Goal: Task Accomplishment & Management: Use online tool/utility

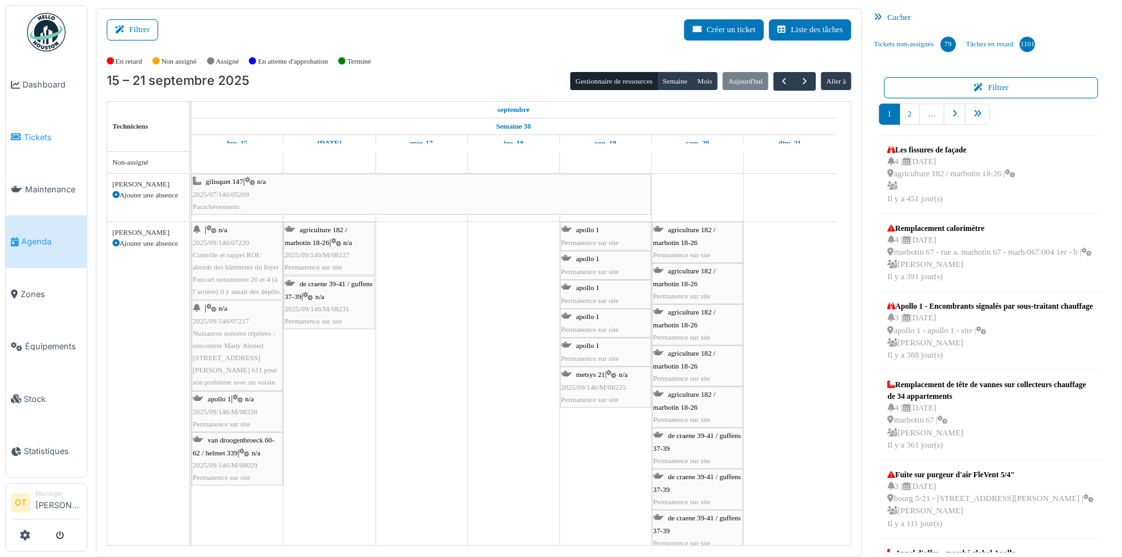
click at [38, 138] on span "Tickets" at bounding box center [53, 137] width 58 height 12
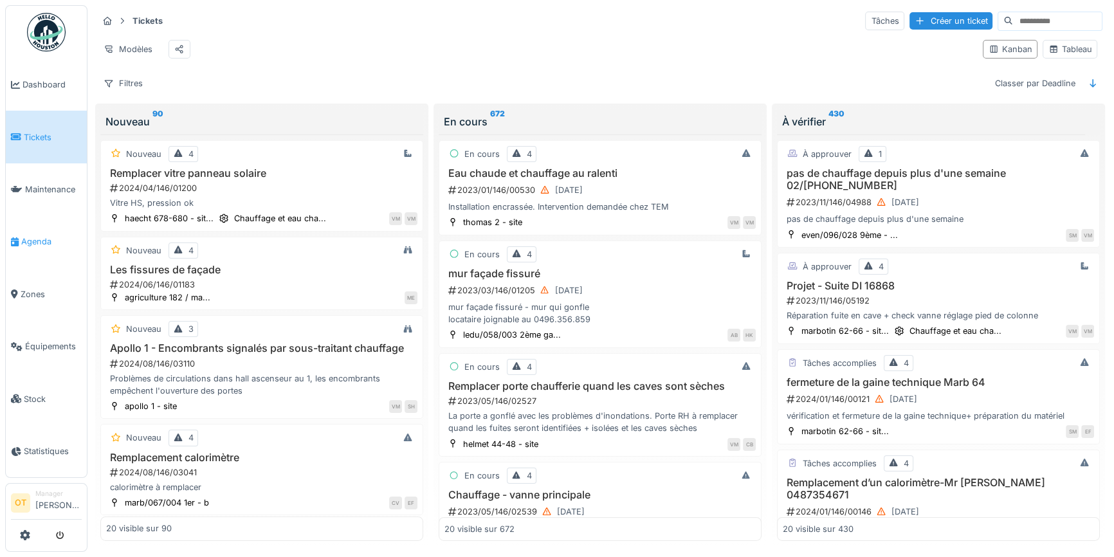
click at [36, 235] on span "Agenda" at bounding box center [51, 241] width 60 height 12
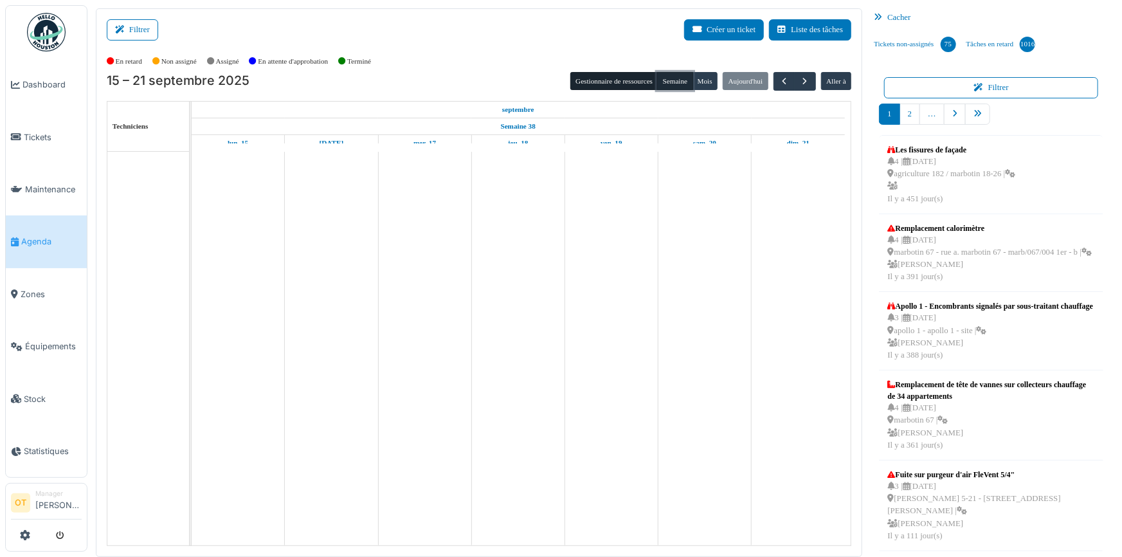
click at [680, 78] on button "Semaine" at bounding box center [674, 81] width 35 height 18
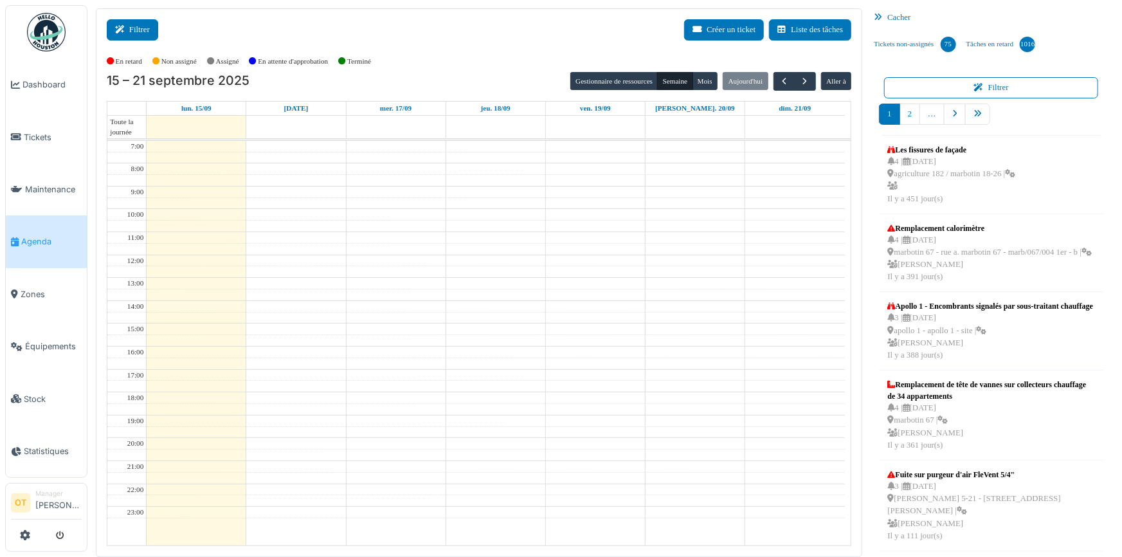
click at [144, 29] on button "Filtrer" at bounding box center [132, 29] width 51 height 21
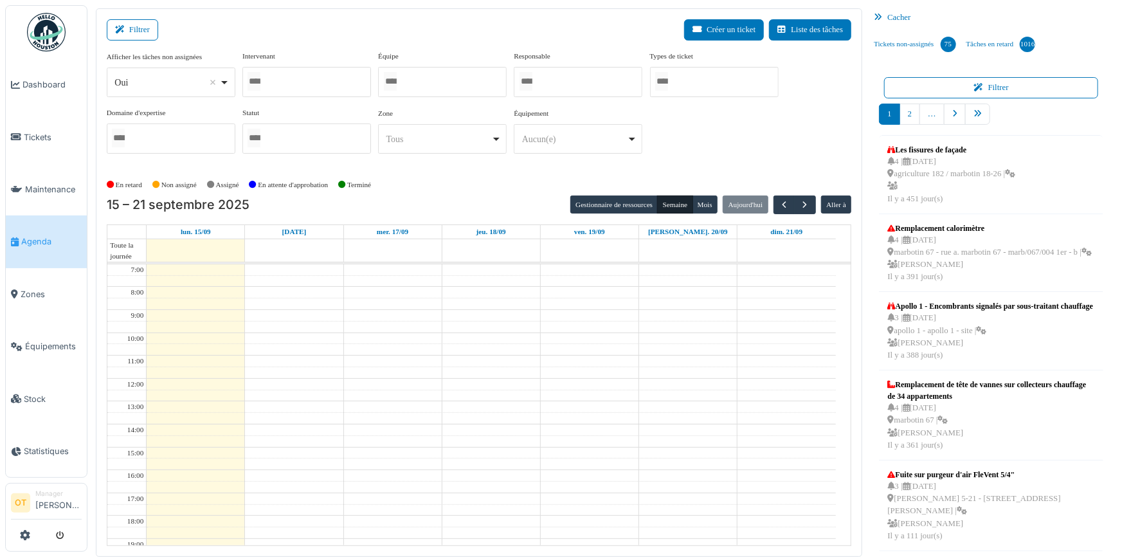
click at [223, 82] on div "Oui Remove item" at bounding box center [171, 82] width 118 height 19
select select "**"
click at [284, 92] on div at bounding box center [306, 82] width 129 height 30
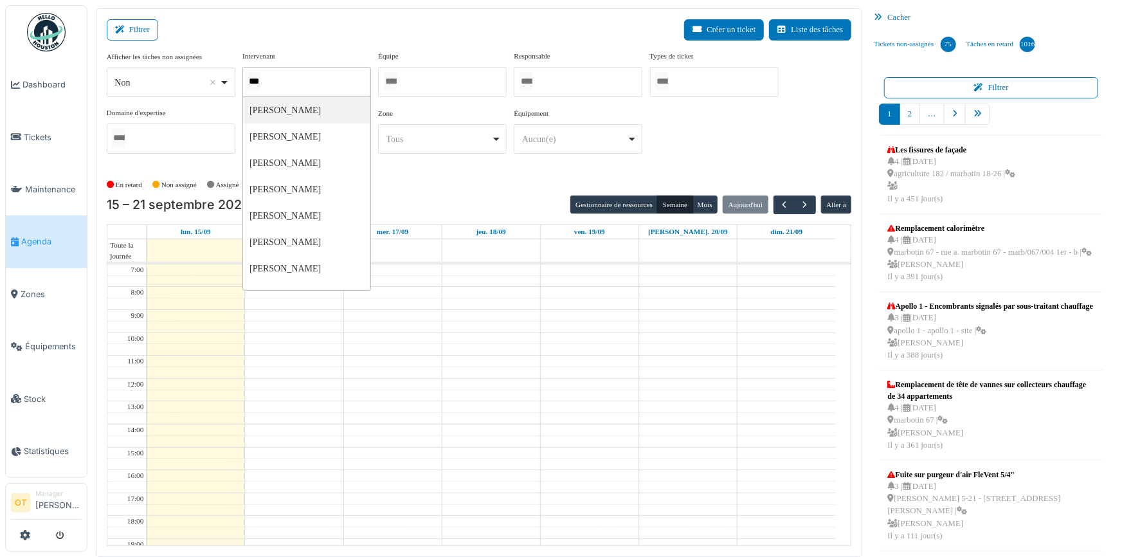
type input "****"
click at [391, 38] on div "Filtrer Créer un ticket Liste des tâches" at bounding box center [479, 35] width 745 height 32
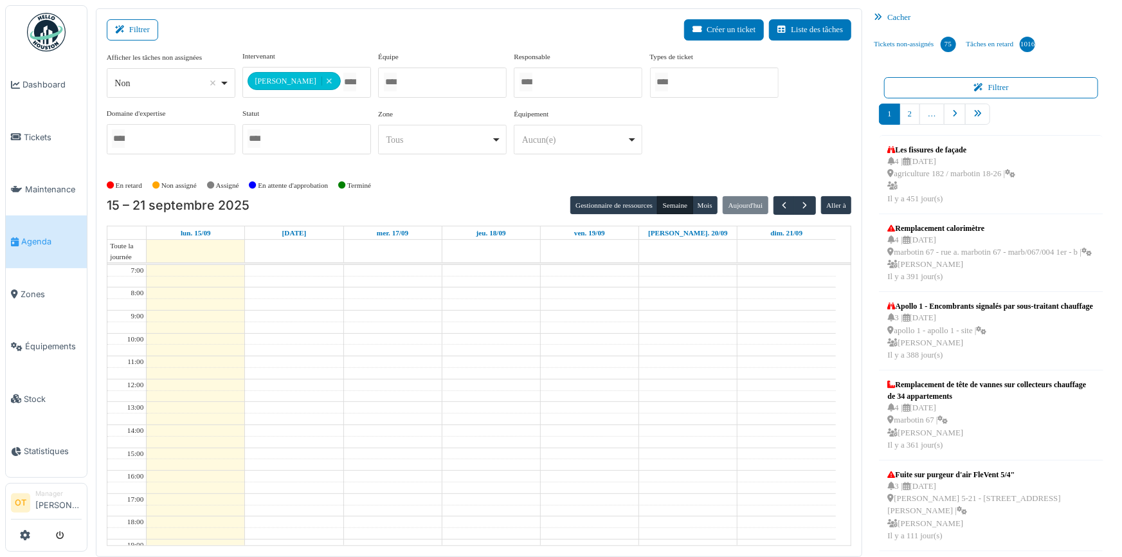
click at [725, 122] on div "**********" at bounding box center [479, 108] width 745 height 114
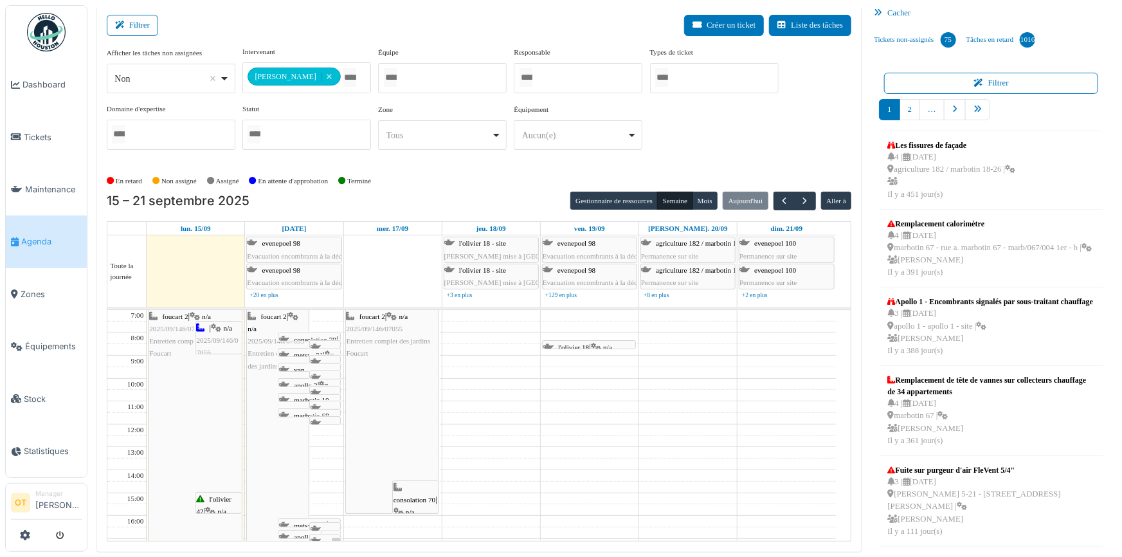
scroll to position [6, 0]
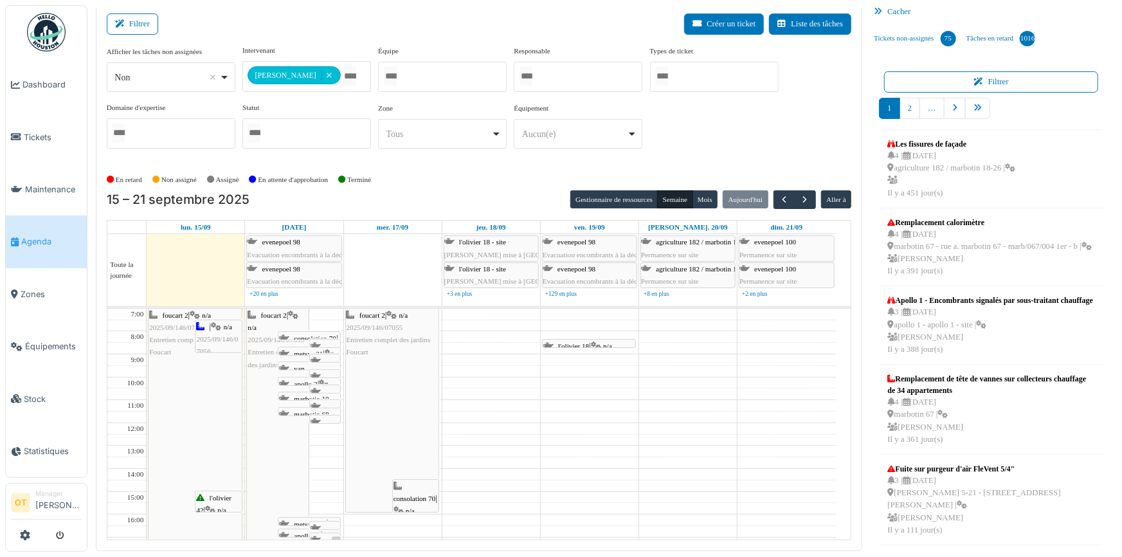
click at [407, 497] on span "consolation 70" at bounding box center [415, 499] width 42 height 8
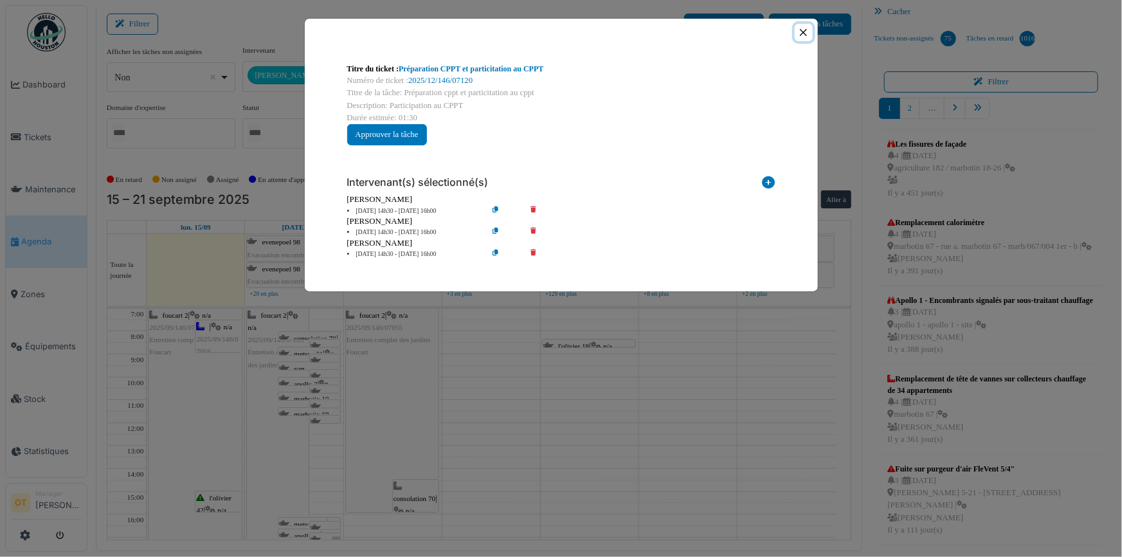
click at [801, 29] on button "Close" at bounding box center [803, 32] width 17 height 17
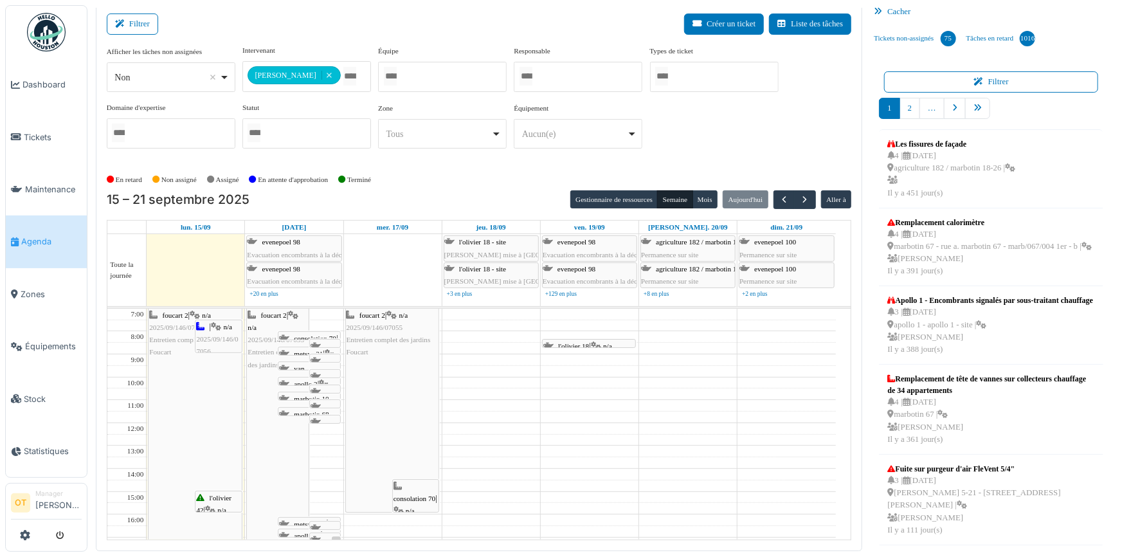
click at [209, 333] on div "| n/a 2025/09/146/07056 Mise à disposition de matériel pour la fête du quartier…" at bounding box center [218, 419] width 44 height 197
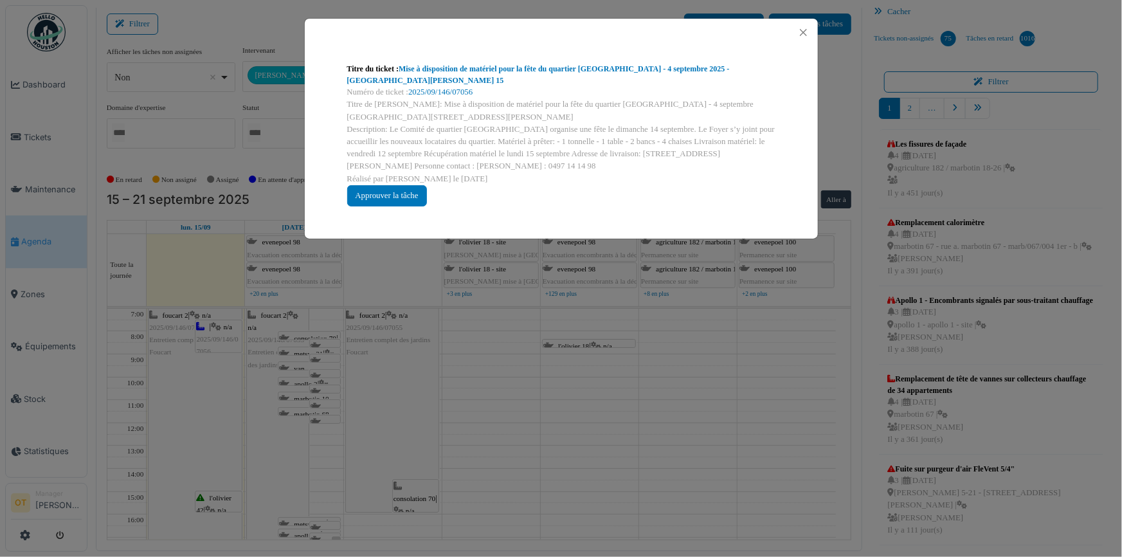
click at [194, 471] on div "Titre du ticket : Mise à disposition de matériel pour la fête du quartier Chomé…" at bounding box center [561, 278] width 1122 height 557
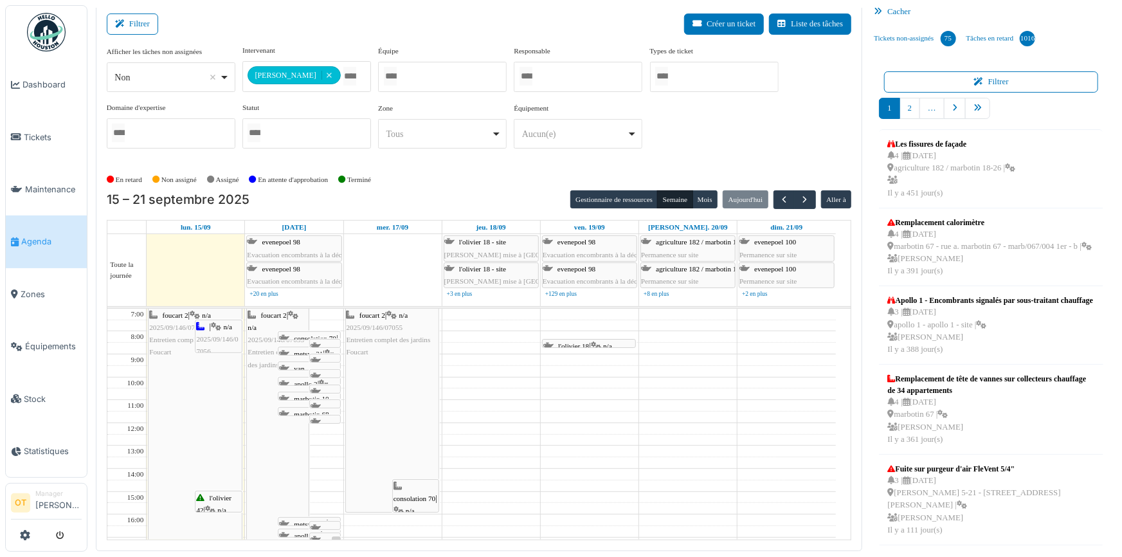
click at [209, 502] on div "l'olivier 42 | n/a 2025/09/146/07233 Sortie de containers" at bounding box center [218, 529] width 44 height 74
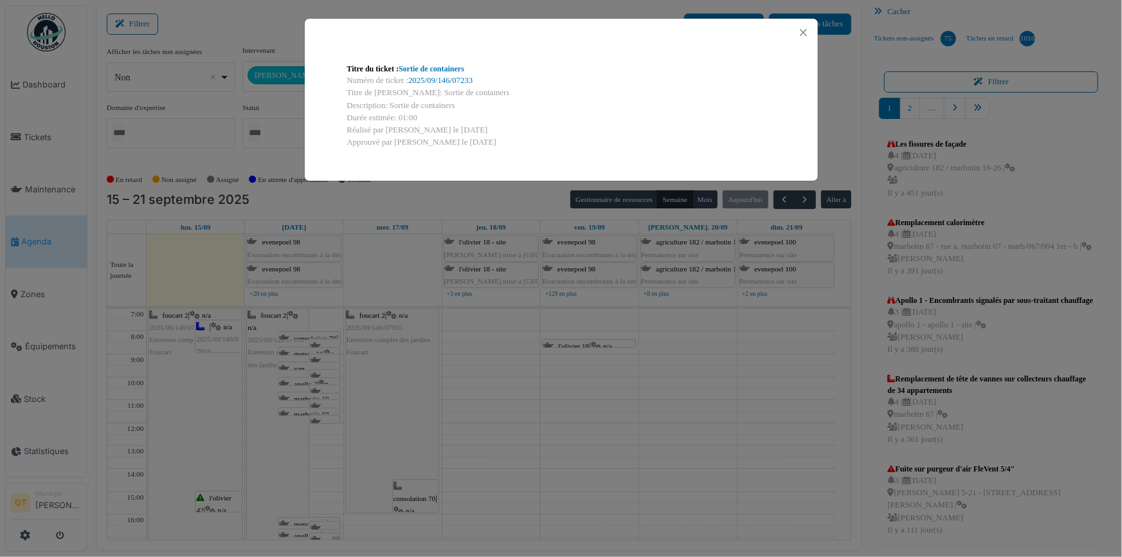
click at [209, 502] on div "Titre du ticket : Sortie de containers Numéro de ticket : 2025/09/146/07233 Tit…" at bounding box center [561, 278] width 1122 height 557
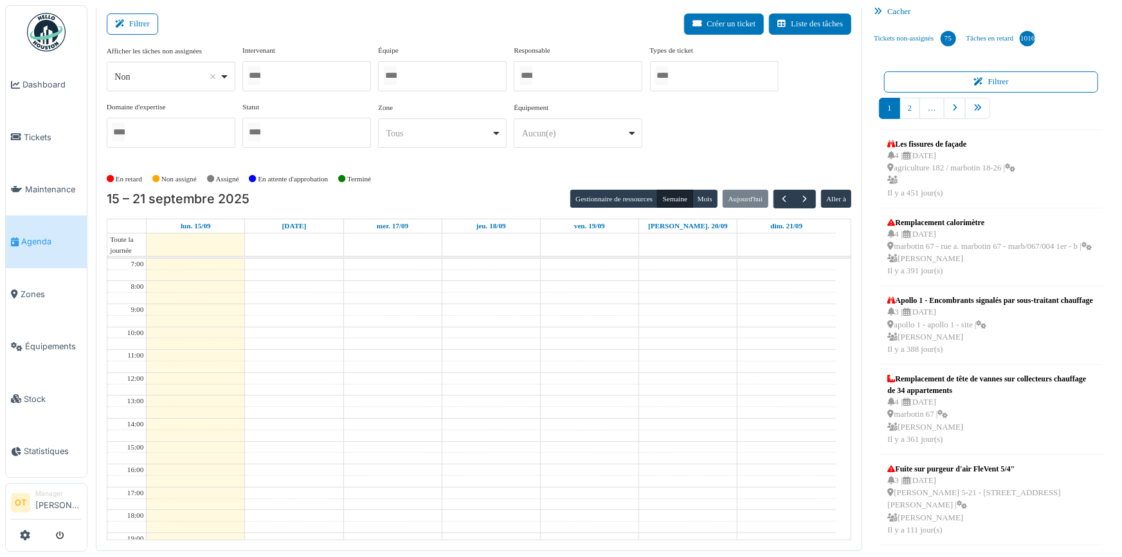
click at [322, 76] on div at bounding box center [306, 76] width 129 height 30
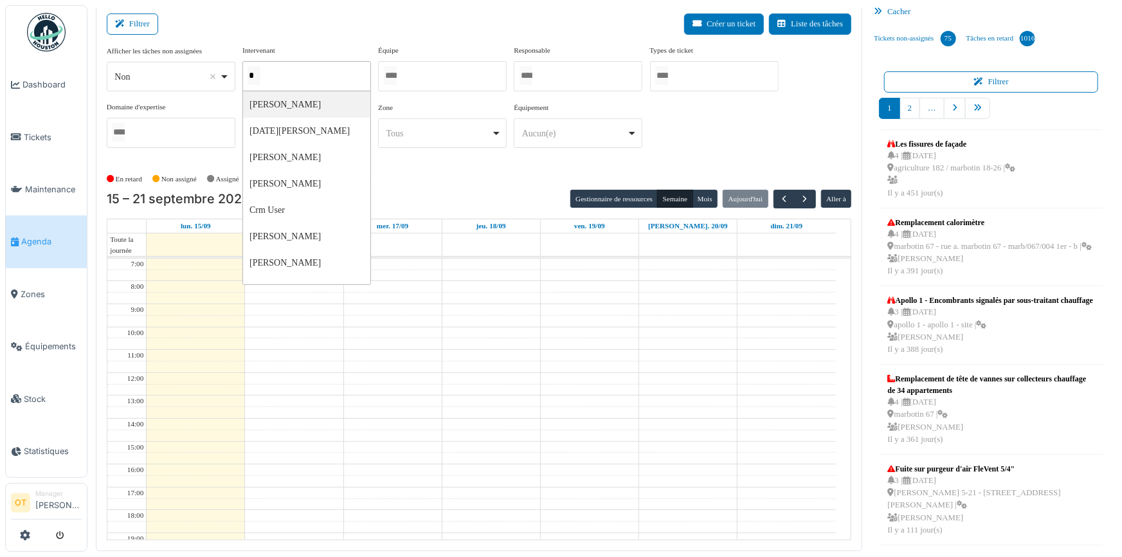
type input "**"
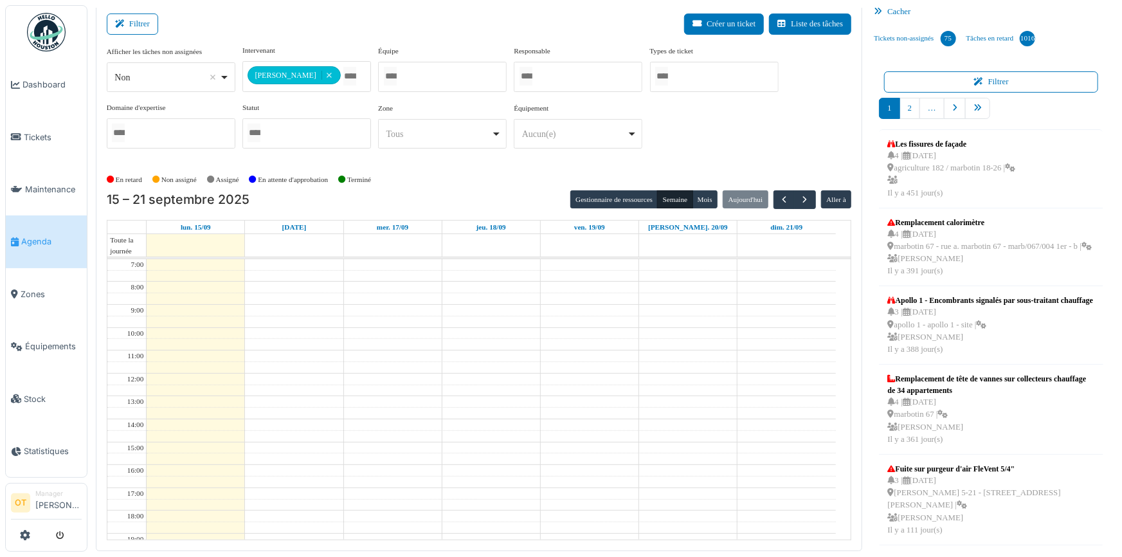
click at [740, 127] on div "**********" at bounding box center [479, 102] width 745 height 114
click at [673, 196] on button "Semaine" at bounding box center [674, 199] width 35 height 18
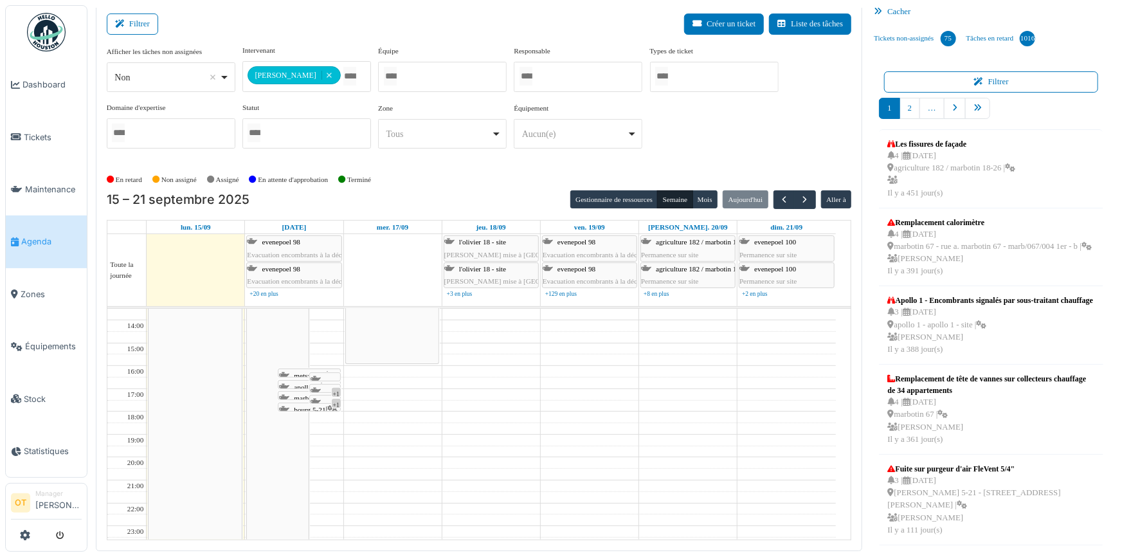
scroll to position [153, 0]
click at [334, 386] on div "+1" at bounding box center [336, 389] width 9 height 13
click at [327, 392] on div "marbotin 67 | n/a 2025/09/146/M/08240 Rentrer les conteneurs" at bounding box center [325, 460] width 29 height 136
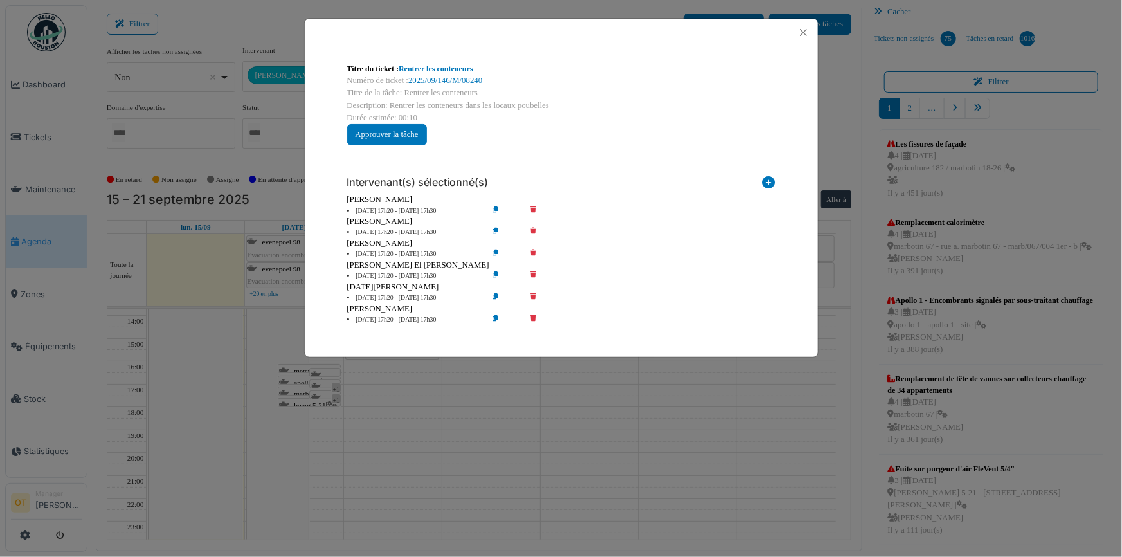
click at [360, 394] on div "Titre du ticket : Rentrer les conteneurs Numéro de ticket : 2025/09/146/M/08240…" at bounding box center [561, 278] width 1122 height 557
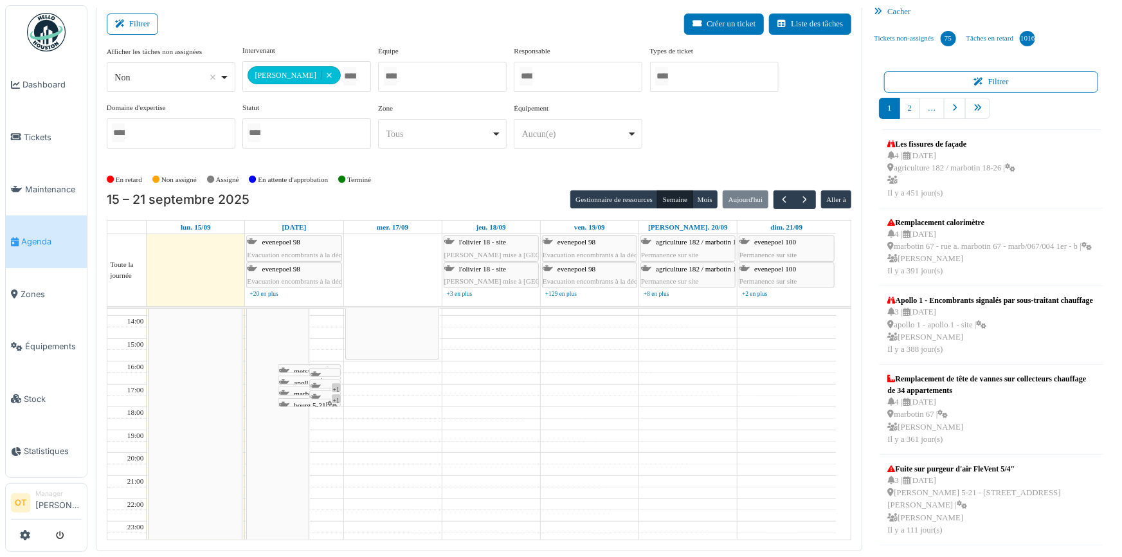
click at [295, 404] on div at bounding box center [310, 406] width 62 height 5
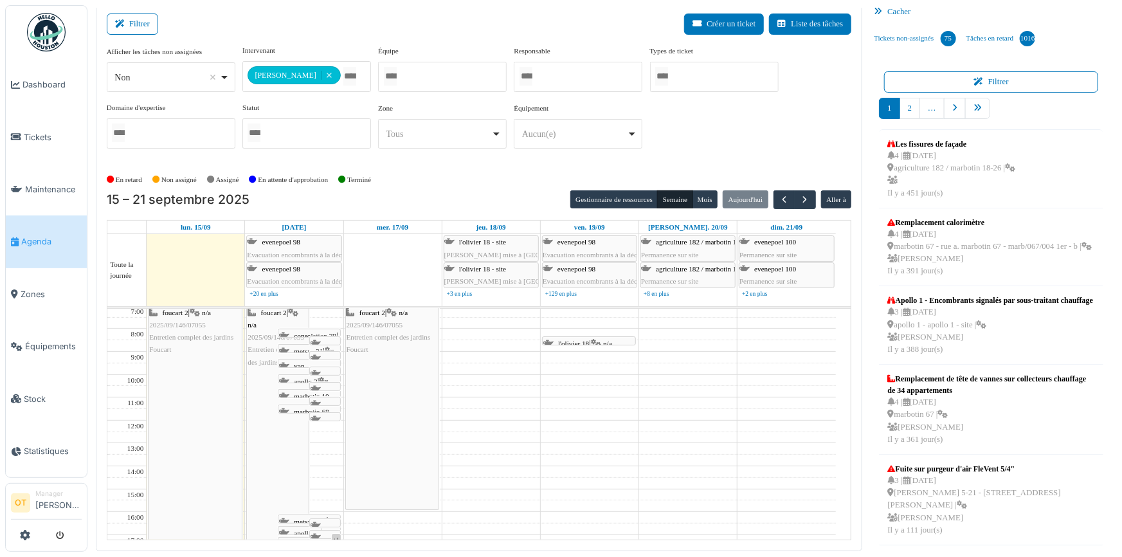
scroll to position [0, 0]
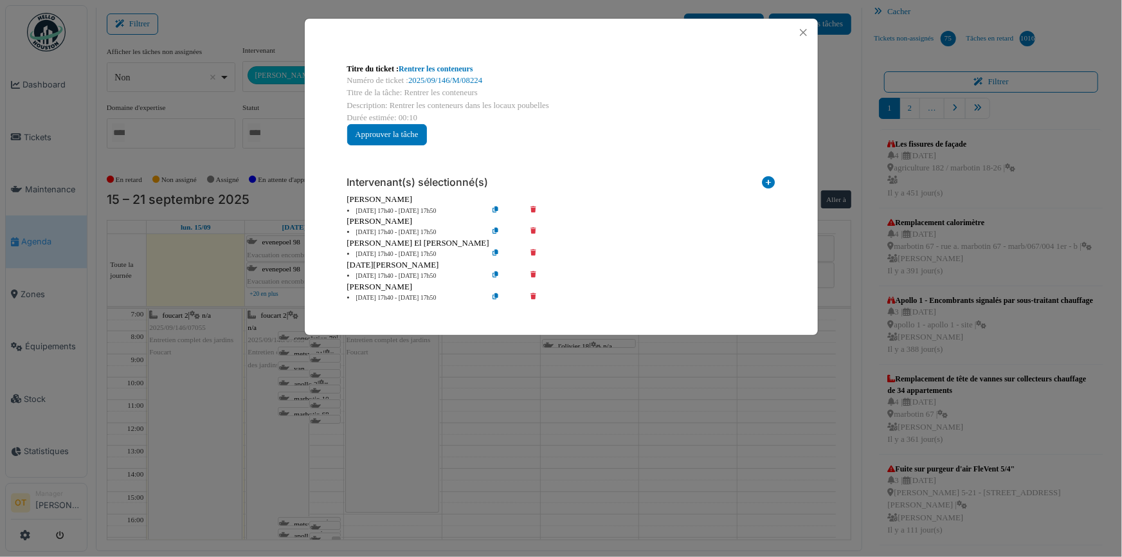
click at [269, 442] on div "Titre du ticket : Rentrer les conteneurs Numéro de ticket : 2025/09/146/M/08224…" at bounding box center [561, 278] width 1122 height 557
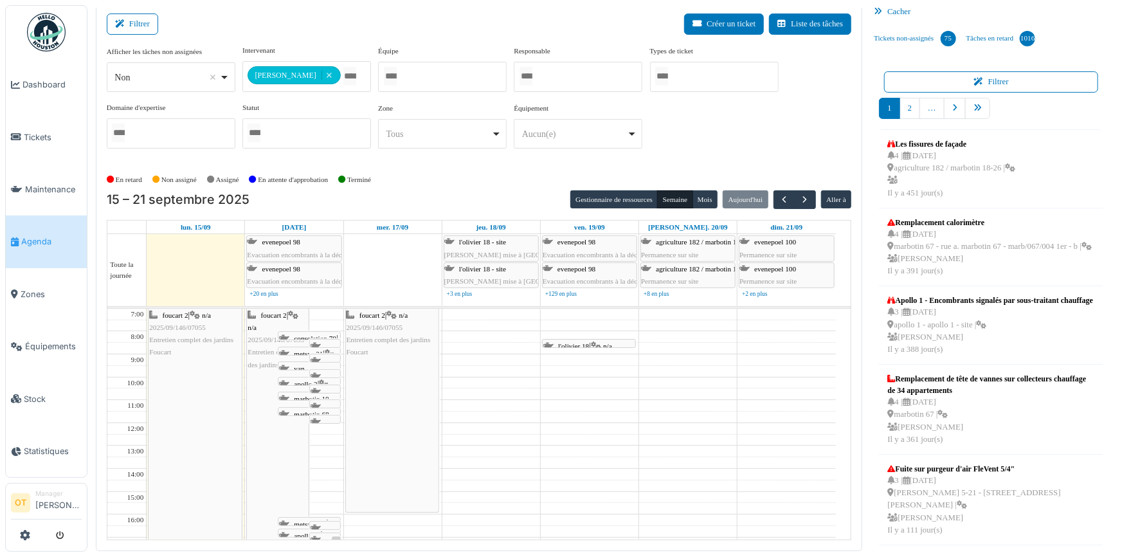
click at [295, 334] on span "consolation 70" at bounding box center [315, 338] width 42 height 8
click at [305, 334] on span "consolation 70" at bounding box center [315, 338] width 42 height 8
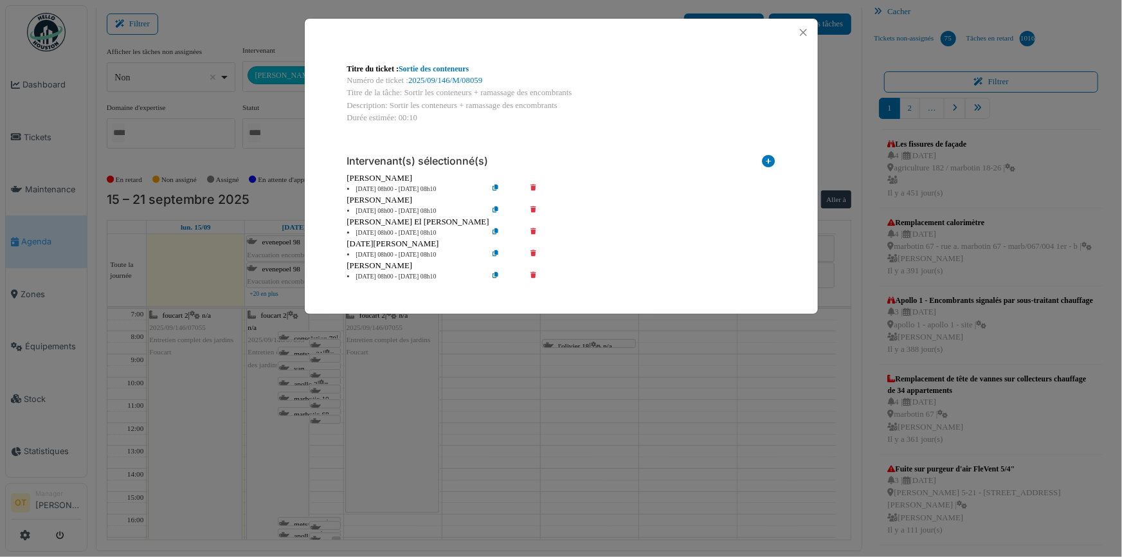
click at [479, 357] on div "Titre du ticket : Sortie des conteneurs Numéro de ticket : 2025/09/146/M/08059 …" at bounding box center [561, 278] width 1122 height 557
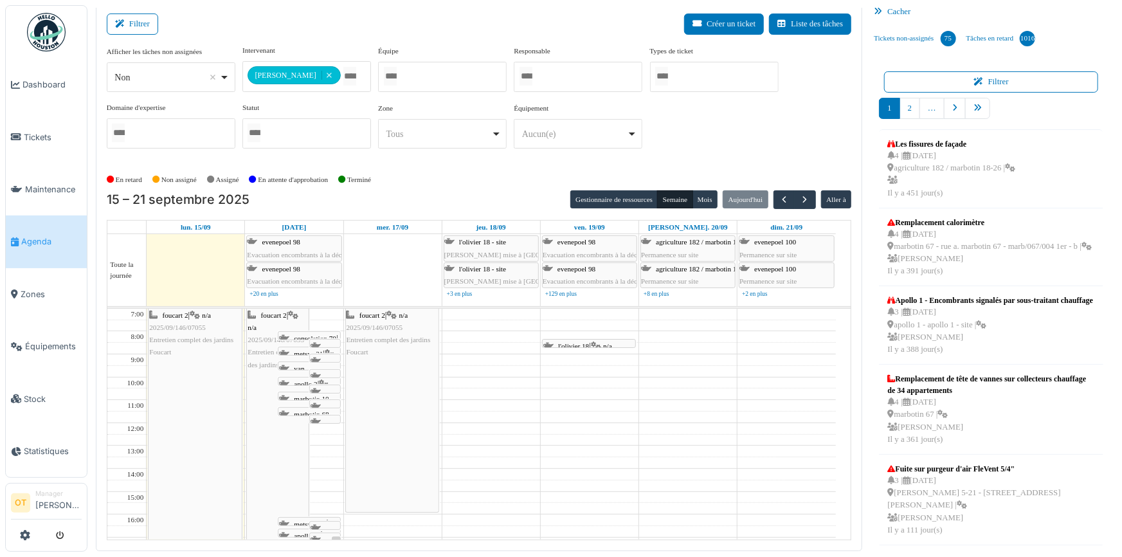
click at [351, 70] on div "**********" at bounding box center [306, 76] width 129 height 31
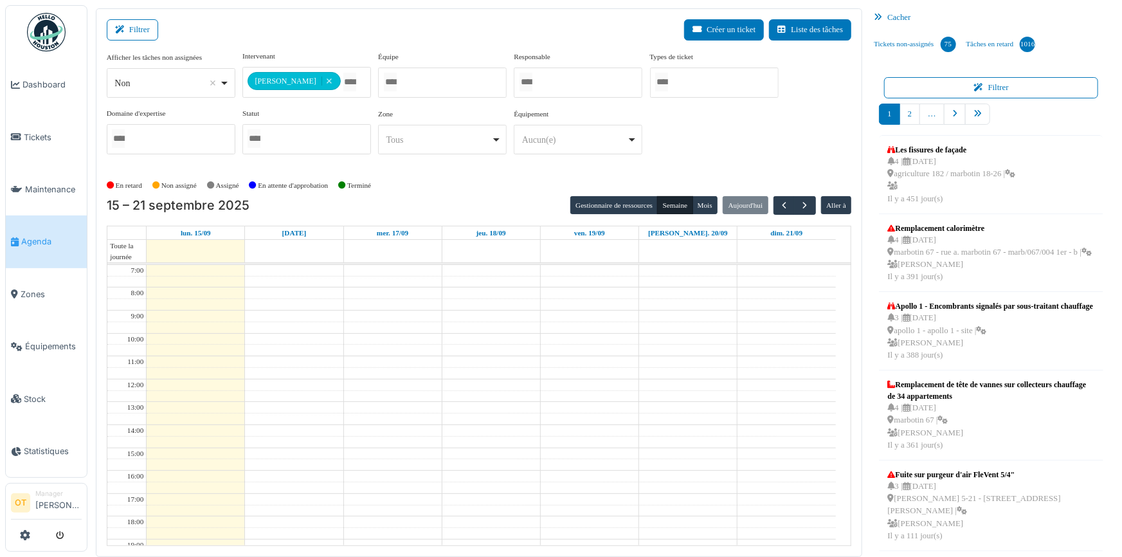
click at [334, 37] on div "Filtrer Créer un ticket Liste des tâches" at bounding box center [479, 35] width 745 height 32
